Goal: Task Accomplishment & Management: Book appointment/travel/reservation

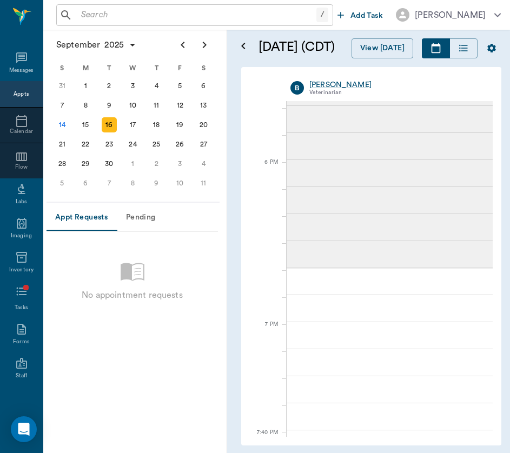
scroll to position [1565, 0]
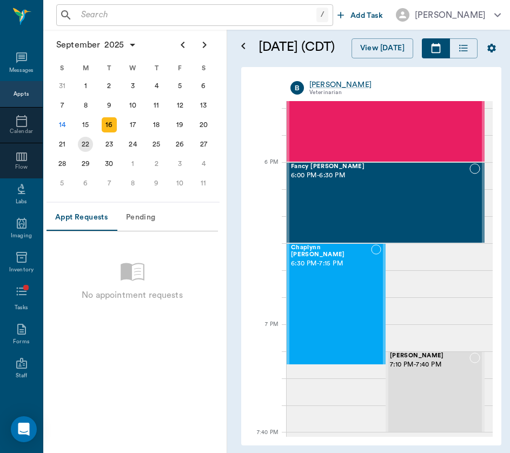
click at [84, 135] on div "22" at bounding box center [86, 144] width 24 height 19
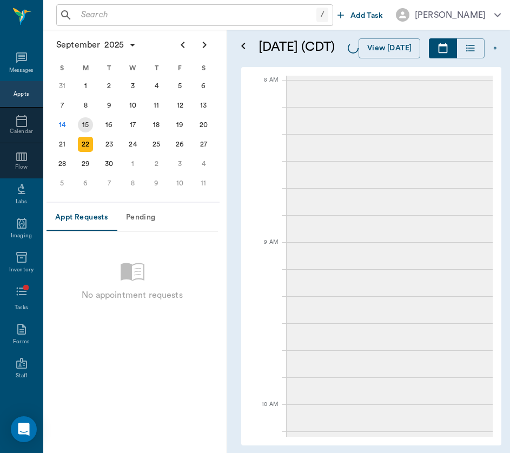
click at [84, 123] on div "15" at bounding box center [85, 124] width 15 height 15
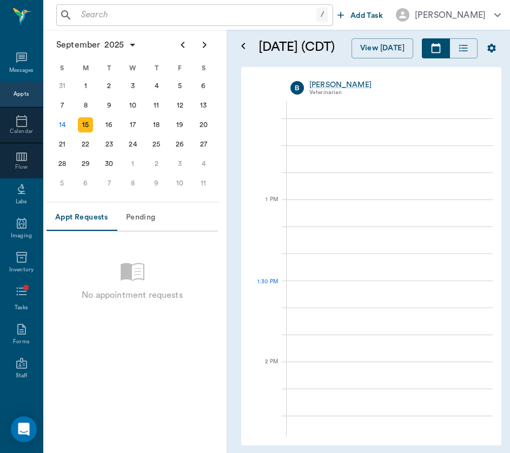
scroll to position [703, 0]
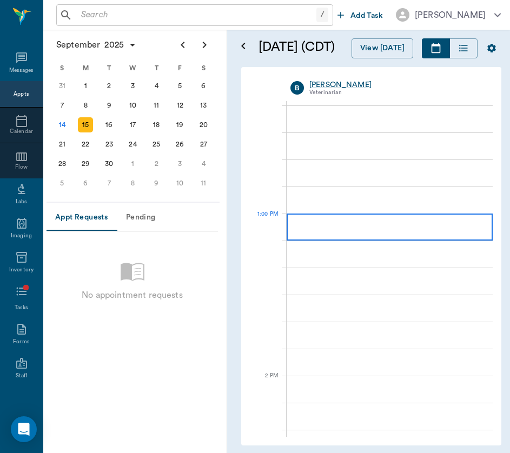
click at [343, 224] on div at bounding box center [389, 227] width 206 height 27
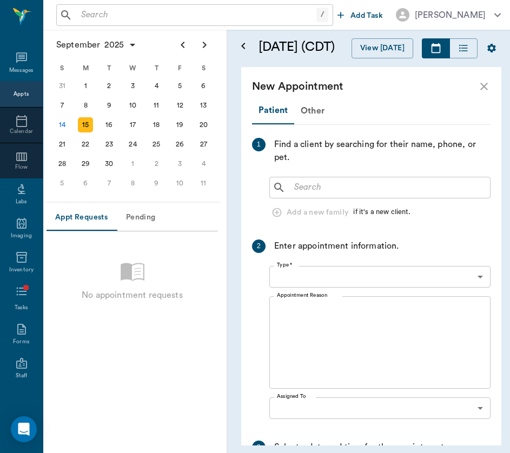
type input "[DATE]"
type input "01:00 PM"
type input "01:45 PM"
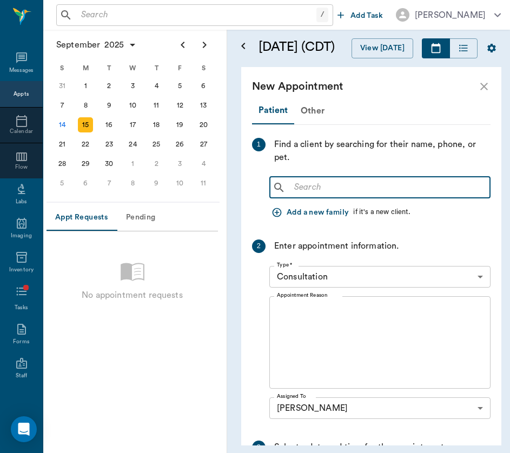
click at [311, 192] on input "text" at bounding box center [388, 187] width 196 height 15
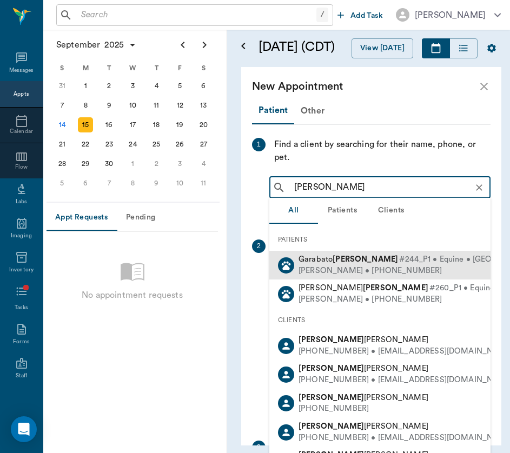
click at [336, 271] on div "[PERSON_NAME] • [PHONE_NUMBER]" at bounding box center [444, 270] width 293 height 11
type input "[PERSON_NAME]"
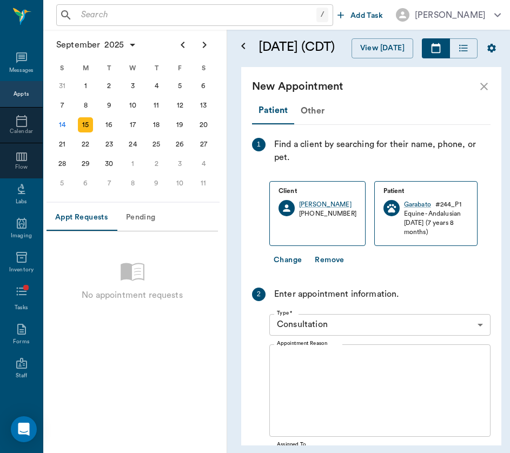
scroll to position [58, 0]
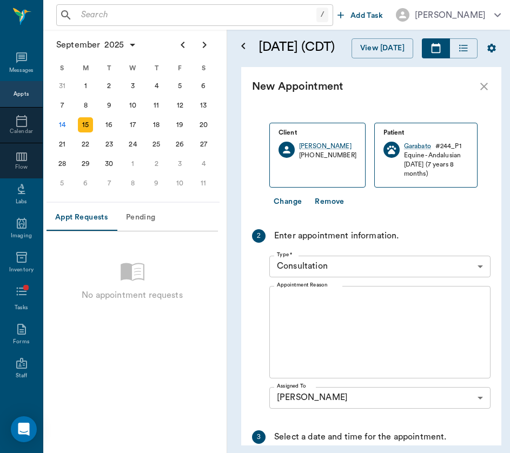
click at [343, 265] on body "/ ​ Add Task [PERSON_NAME] Nectar Messages Appts Calendar Flow Labs Imaging Inv…" at bounding box center [255, 226] width 510 height 453
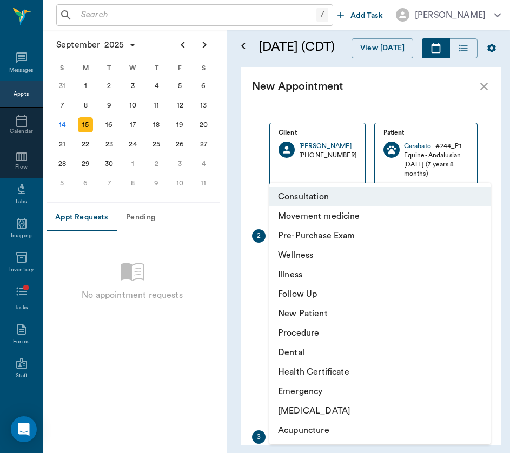
click at [362, 403] on li "[MEDICAL_DATA]" at bounding box center [379, 410] width 221 height 19
type input "65d2c202a8044d23520120ce"
type input "01:40 PM"
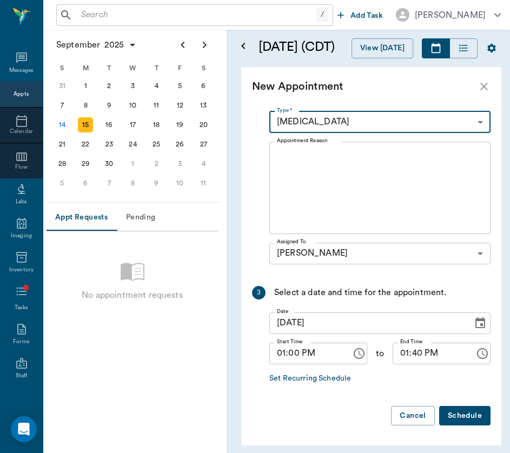
scroll to position [202, 0]
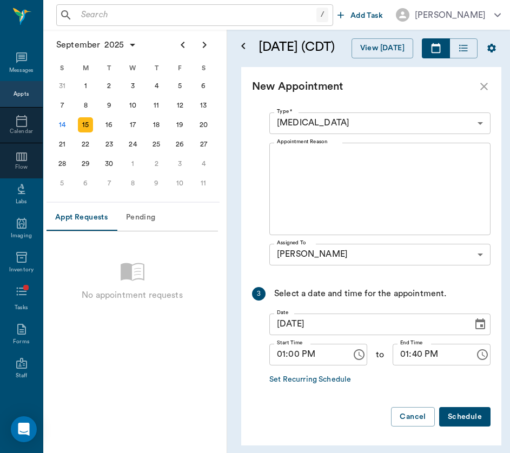
click at [465, 423] on button "Schedule" at bounding box center [464, 417] width 51 height 20
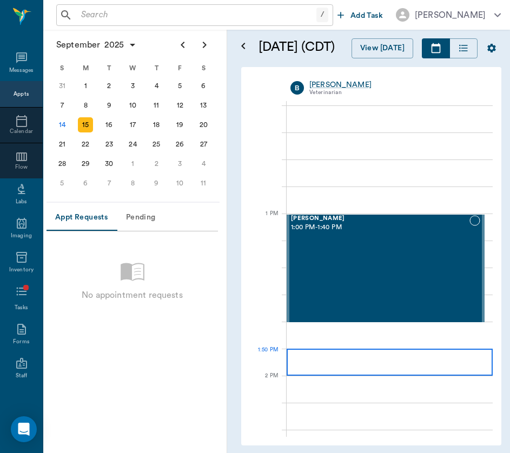
click at [353, 363] on div at bounding box center [389, 362] width 206 height 27
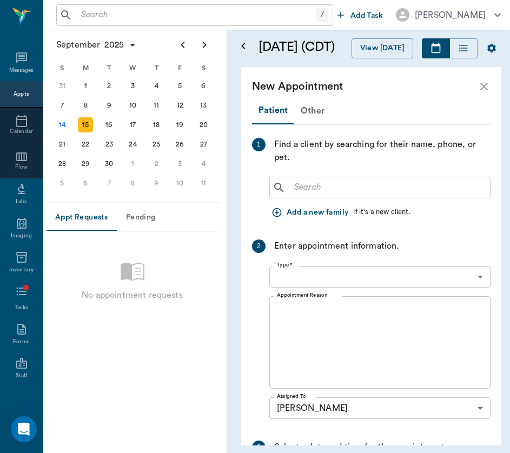
type input "[DATE]"
type input "01:50 PM"
type input "02:35 PM"
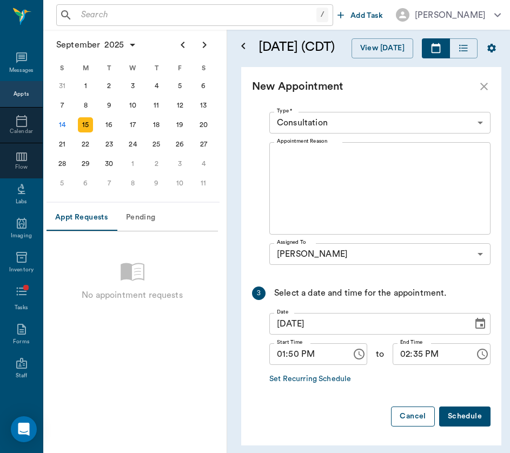
click at [419, 415] on button "Cancel" at bounding box center [412, 416] width 43 height 20
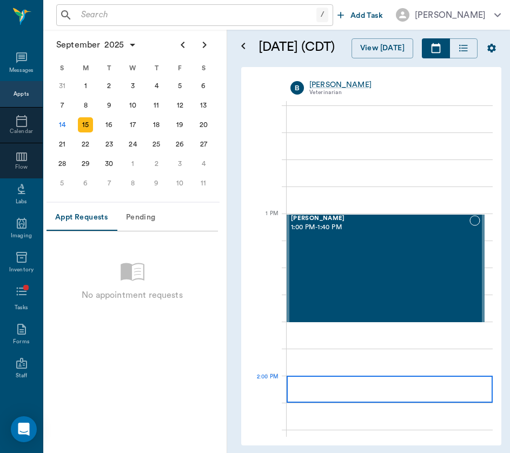
click at [339, 388] on div at bounding box center [389, 389] width 206 height 27
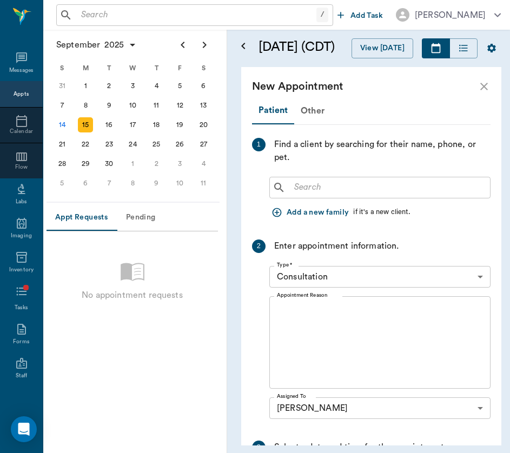
scroll to position [-1, 0]
click at [302, 191] on input "text" at bounding box center [388, 187] width 196 height 15
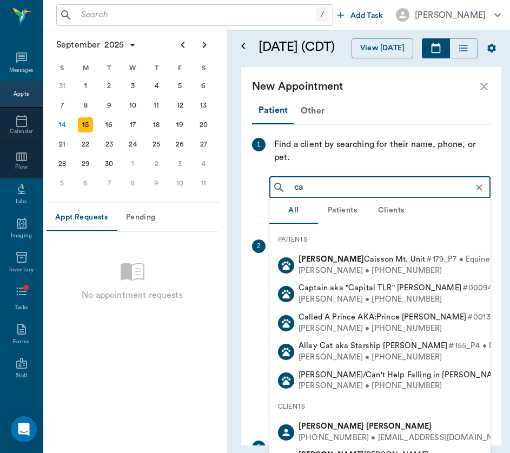
type input "c"
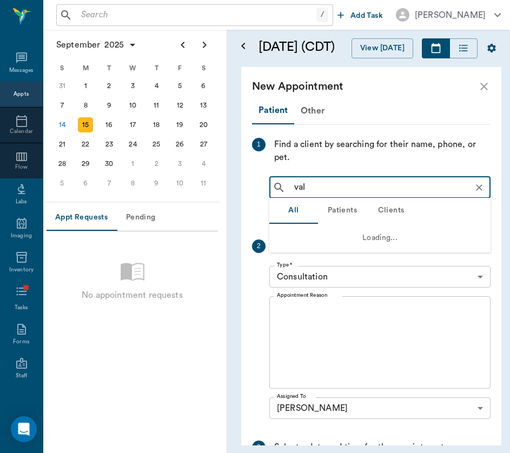
type input "val"
click at [337, 252] on div "2 Enter appointment information. Type * Consultation 66193437c5bf6463a0ac76eb T…" at bounding box center [371, 331] width 238 height 184
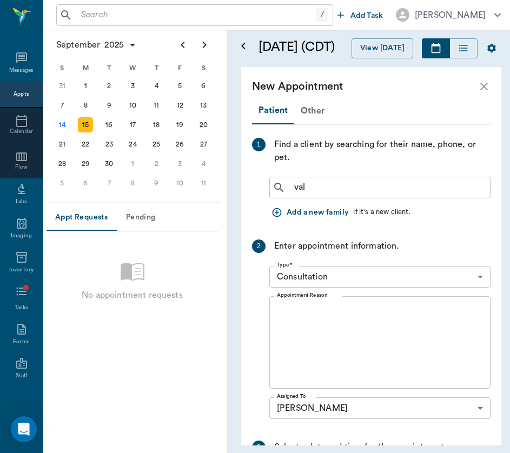
click at [330, 203] on button "Add a new family" at bounding box center [311, 213] width 84 height 20
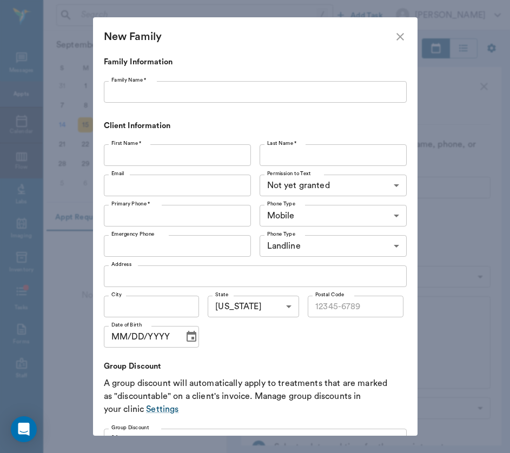
click at [401, 41] on icon "close" at bounding box center [400, 36] width 13 height 13
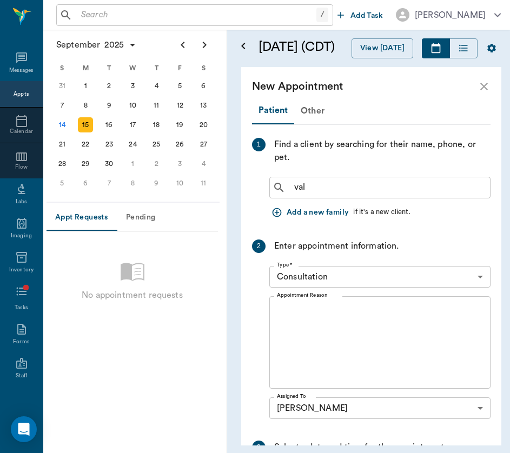
click at [352, 201] on div "val ​ Add a new family if it's a new client." at bounding box center [379, 197] width 221 height 50
click at [353, 185] on input "val" at bounding box center [388, 187] width 197 height 15
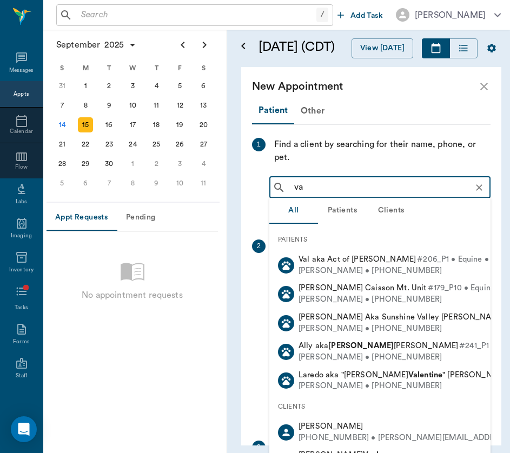
type input "val"
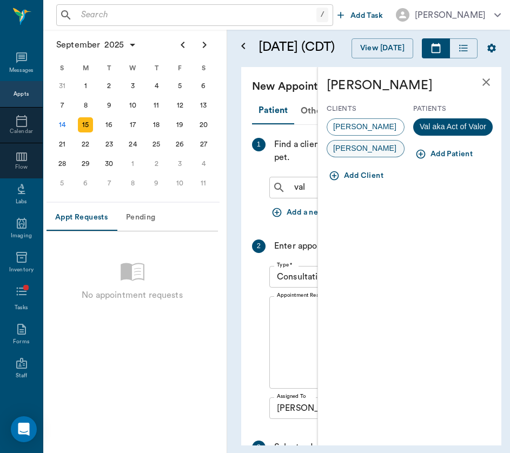
click at [371, 151] on span "[PERSON_NAME]" at bounding box center [364, 148] width 75 height 11
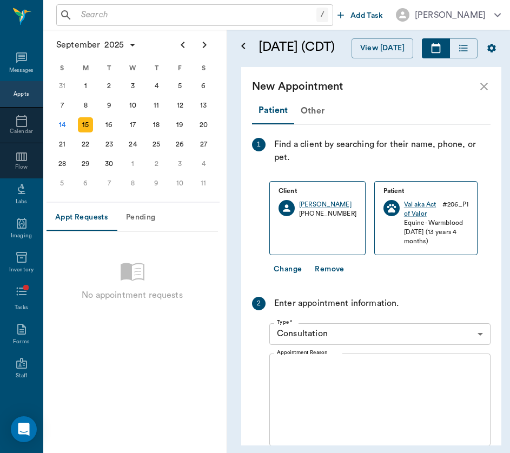
click at [384, 331] on body "/ ​ Add Task [PERSON_NAME] Nectar Messages Appts Calendar Flow Labs Imaging Inv…" at bounding box center [255, 226] width 510 height 453
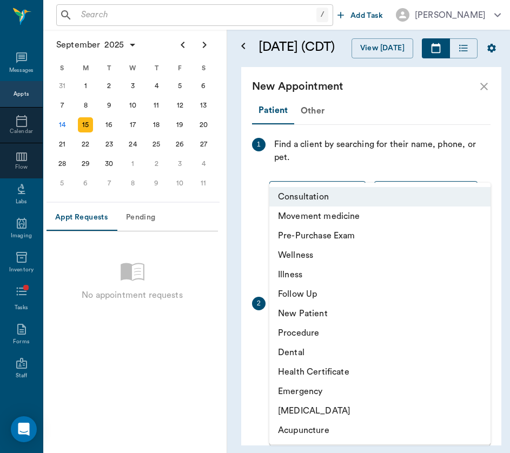
click at [373, 222] on li "Movement medicine" at bounding box center [379, 215] width 221 height 19
type input "6656c4aef87a612ea34fb244"
type input "03:00 PM"
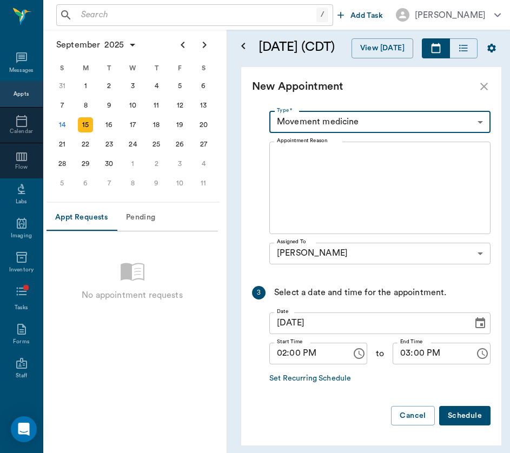
scroll to position [211, 0]
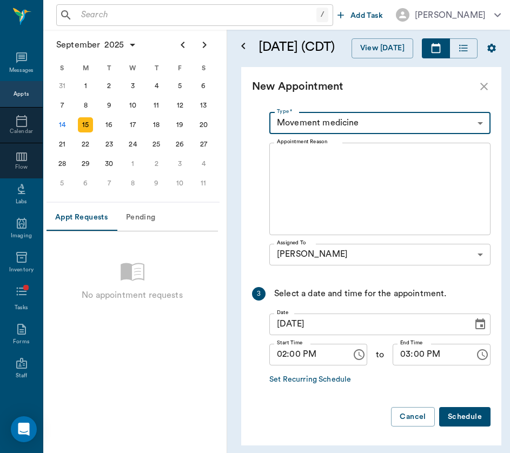
click at [464, 416] on button "Schedule" at bounding box center [464, 417] width 51 height 20
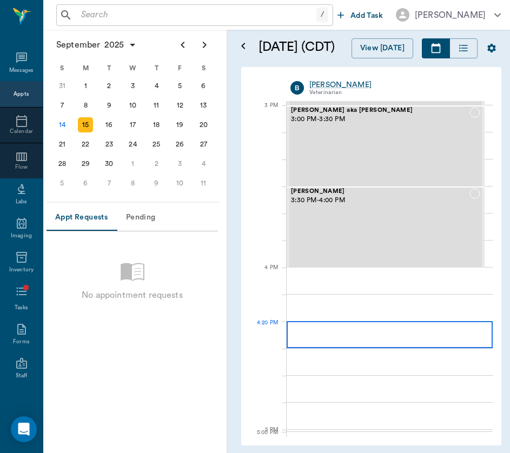
scroll to position [1135, 0]
